Goal: Ask a question: Seek information or help from site administrators or community

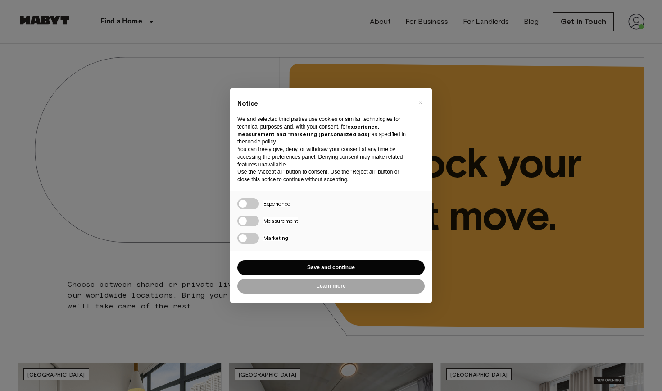
click at [327, 261] on button "Save and continue" at bounding box center [330, 267] width 187 height 15
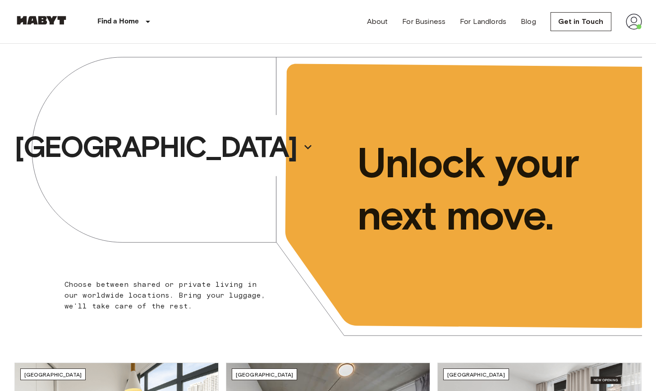
click at [641, 18] on img at bounding box center [633, 22] width 16 height 16
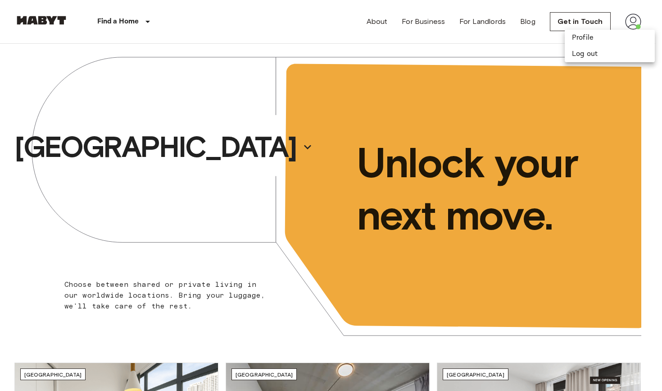
click at [637, 18] on div at bounding box center [331, 195] width 662 height 391
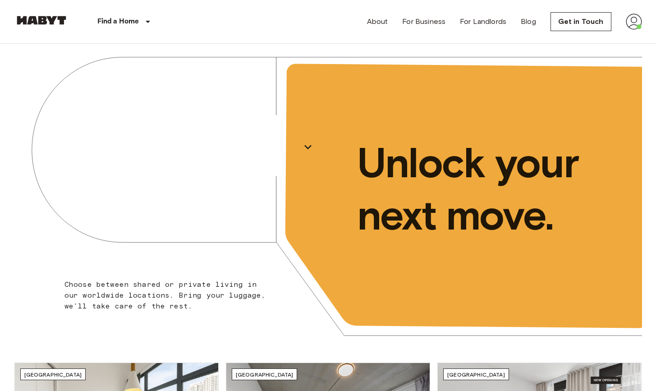
click at [627, 23] on img at bounding box center [633, 22] width 16 height 16
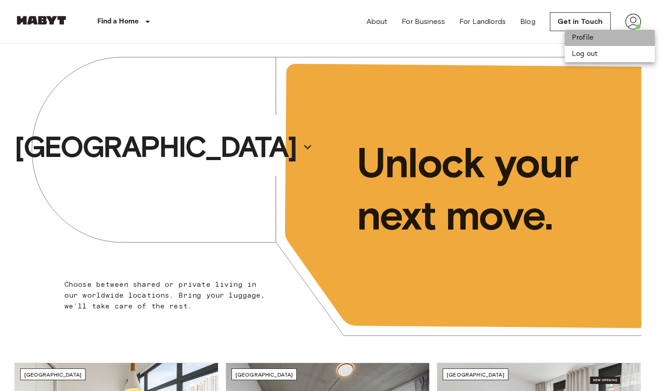
click at [607, 38] on li "Profile" at bounding box center [610, 38] width 90 height 16
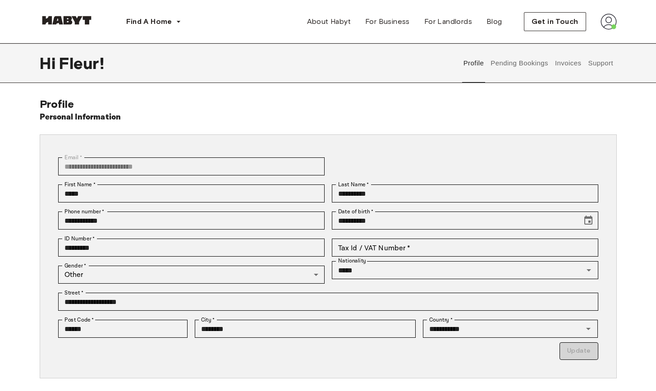
click at [614, 68] on button "Support" at bounding box center [600, 63] width 27 height 40
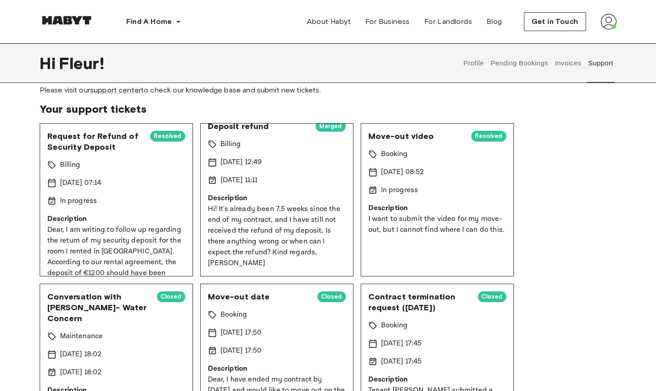
drag, startPoint x: 150, startPoint y: 263, endPoint x: 30, endPoint y: 137, distance: 173.0
click at [30, 137] on div "Support center & knowledge base Please visit our support center to check our kn…" at bounding box center [328, 330] width 649 height 533
copy div "Request for Refund of Security Deposit Resolved Billing 10 Sep 2025 07:14 In pr…"
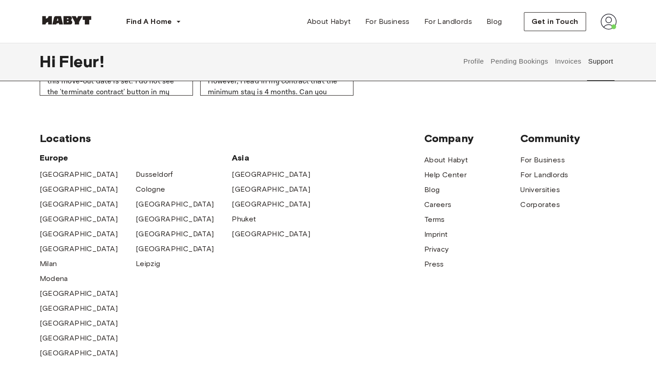
scroll to position [542, 0]
